Goal: Use online tool/utility: Utilize a website feature to perform a specific function

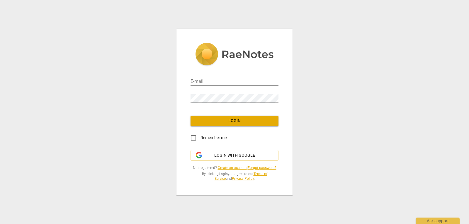
click at [207, 78] on input "email" at bounding box center [235, 82] width 88 height 9
type input "[EMAIL_ADDRESS][PERSON_NAME][DOMAIN_NAME]"
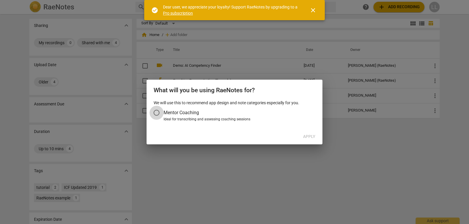
click at [154, 115] on input "Mentor Coaching" at bounding box center [156, 113] width 14 height 14
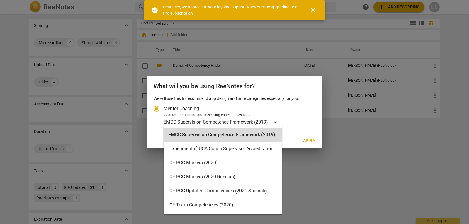
click at [273, 123] on div "Account type" at bounding box center [275, 122] width 11 height 9
click at [0, 0] on input "Ideal for transcribing and assessing coaching sessions 16 results available. Us…" at bounding box center [0, 0] width 0 height 0
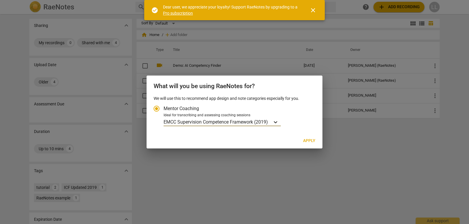
click at [273, 123] on div "Account type" at bounding box center [275, 122] width 11 height 9
click at [0, 0] on input "Ideal for transcribing and assessing coaching sessions EMCC Supervision Compete…" at bounding box center [0, 0] width 0 height 0
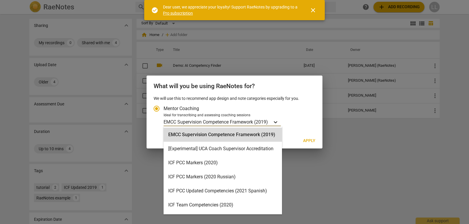
click at [280, 124] on div "Account type" at bounding box center [275, 122] width 11 height 9
click at [0, 0] on input "Ideal for transcribing and assessing coaching sessions 16 results available. Us…" at bounding box center [0, 0] width 0 height 0
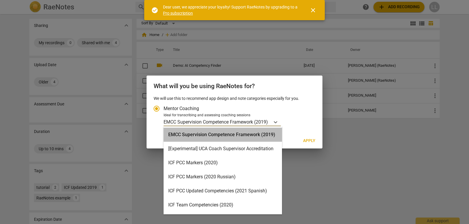
click at [239, 134] on div "EMCC Supervision Competence Framework (2019)" at bounding box center [223, 135] width 118 height 14
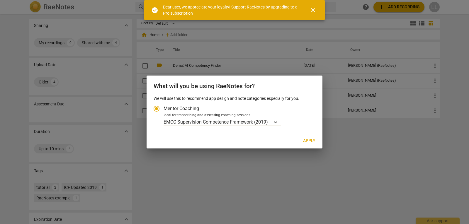
click at [306, 138] on span "Apply" at bounding box center [309, 141] width 12 height 6
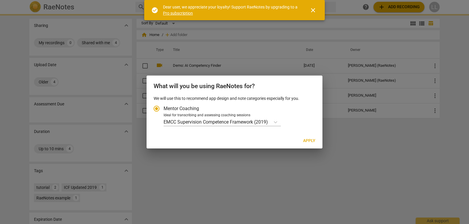
radio input "false"
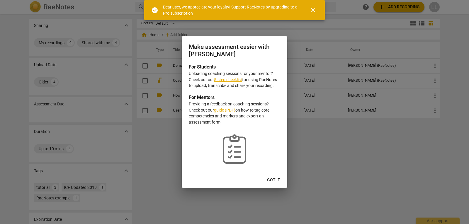
click at [275, 179] on span "Got it" at bounding box center [273, 180] width 13 height 6
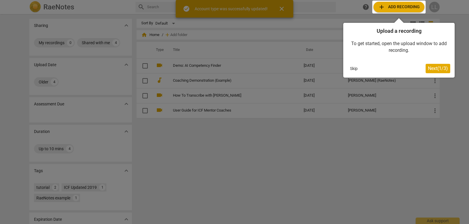
click at [432, 70] on span "Next ( 1 / 3 )" at bounding box center [438, 69] width 20 height 6
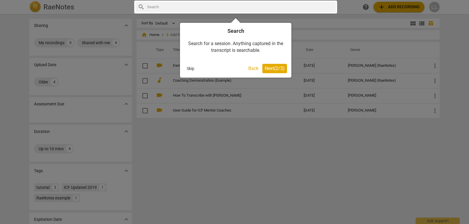
click at [280, 71] on span "Next ( 2 / 3 )" at bounding box center [275, 69] width 20 height 6
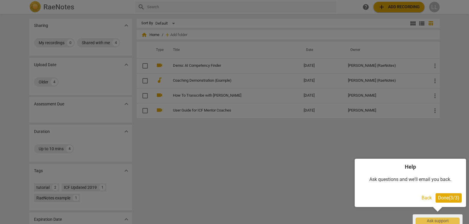
click at [447, 199] on span "Done ( 3 / 3 )" at bounding box center [448, 198] width 21 height 6
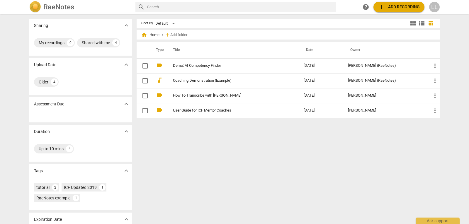
click at [404, 7] on span "add Add recording" at bounding box center [399, 7] width 42 height 7
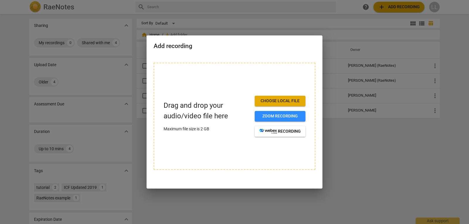
click at [342, 135] on div at bounding box center [234, 112] width 469 height 224
